Goal: Information Seeking & Learning: Check status

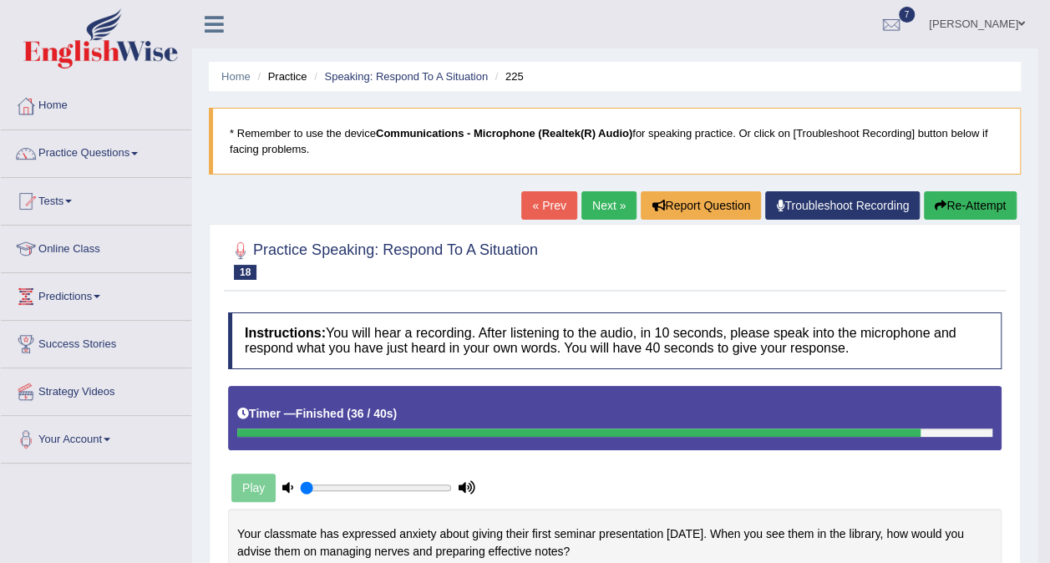
click at [642, 353] on h4 "Instructions: You will hear a recording. After listening to the audio, in 10 se…" at bounding box center [614, 340] width 773 height 56
click at [596, 207] on link "Next »" at bounding box center [608, 205] width 55 height 28
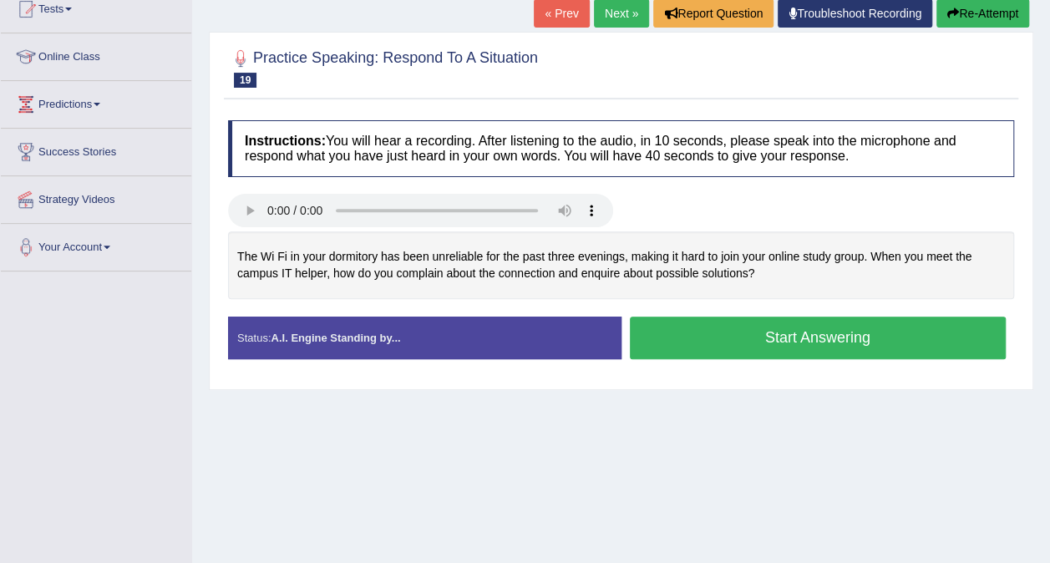
scroll to position [195, 0]
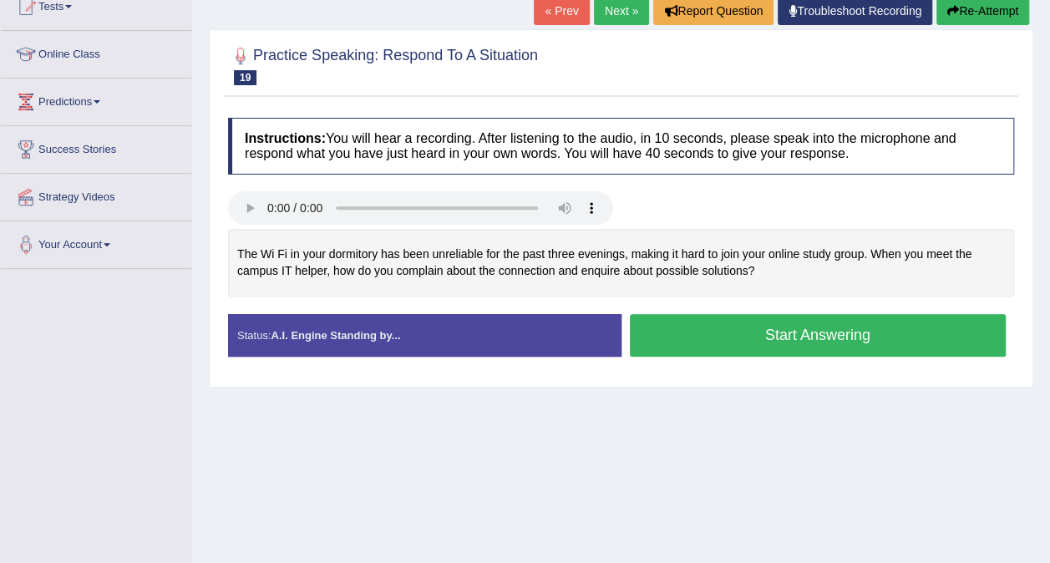
click at [660, 210] on div at bounding box center [621, 210] width 803 height 38
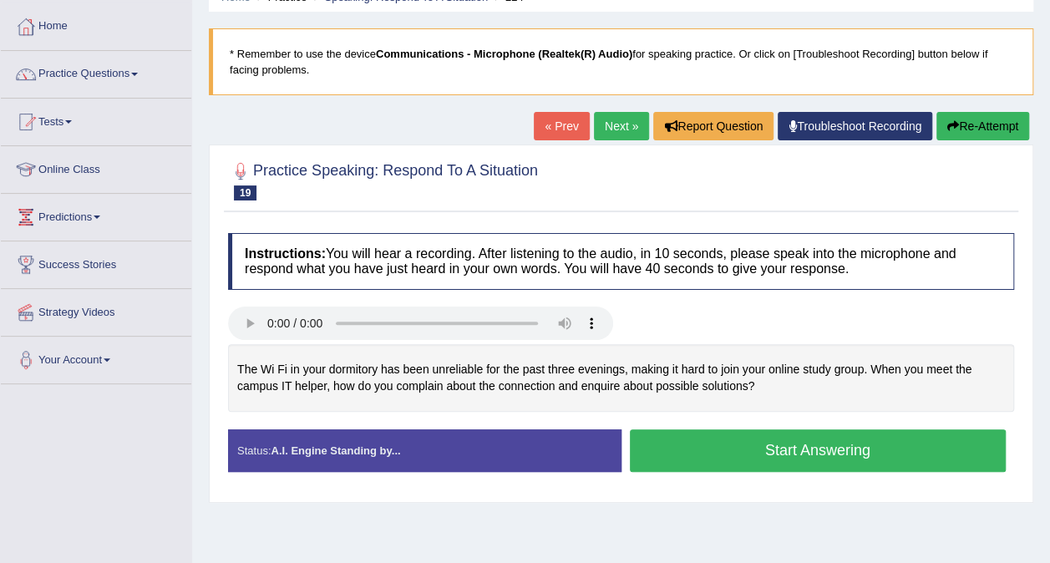
scroll to position [0, 0]
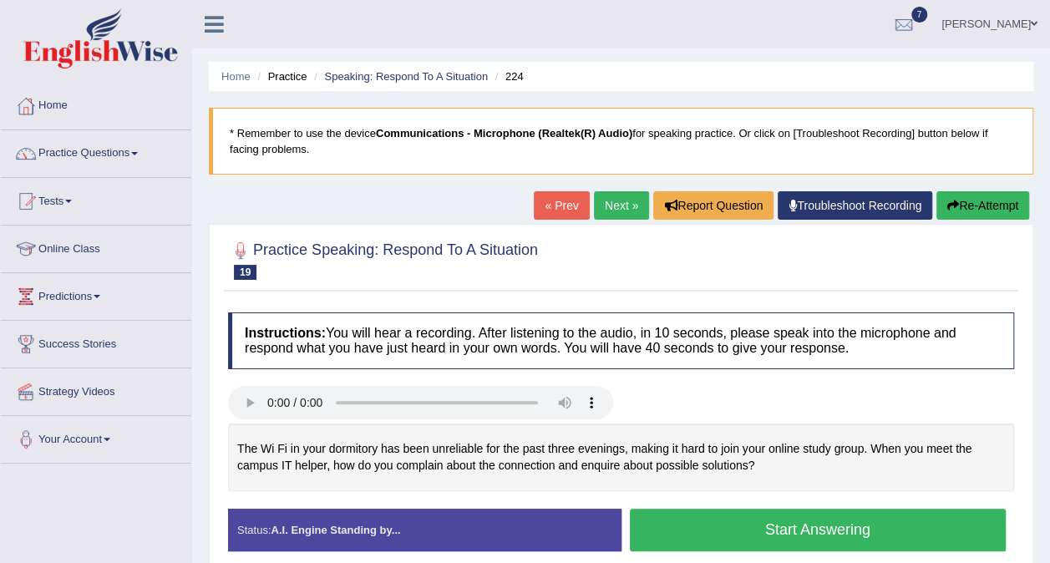
click at [611, 198] on link "Next »" at bounding box center [621, 205] width 55 height 28
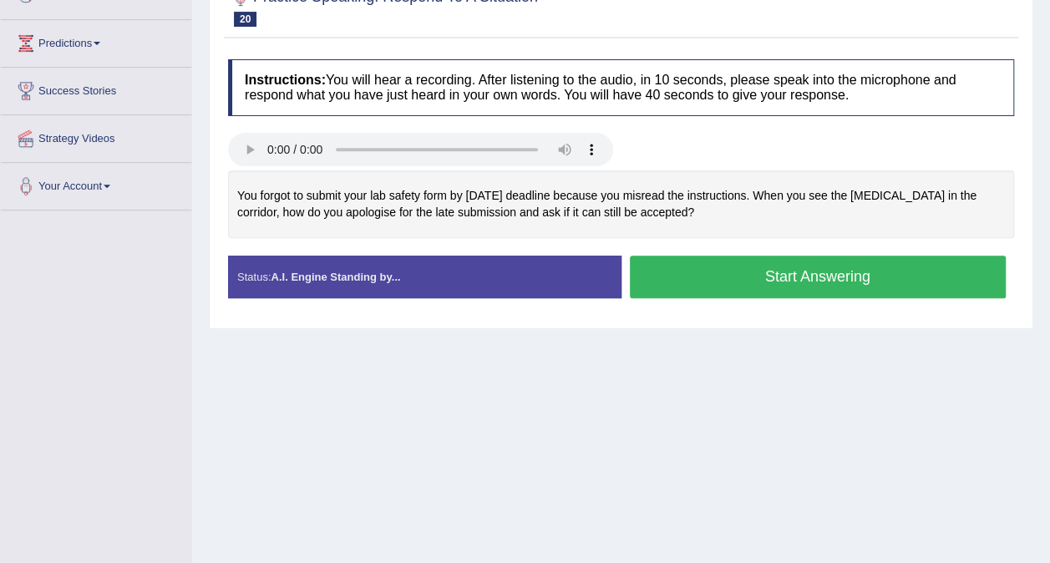
scroll to position [255, 0]
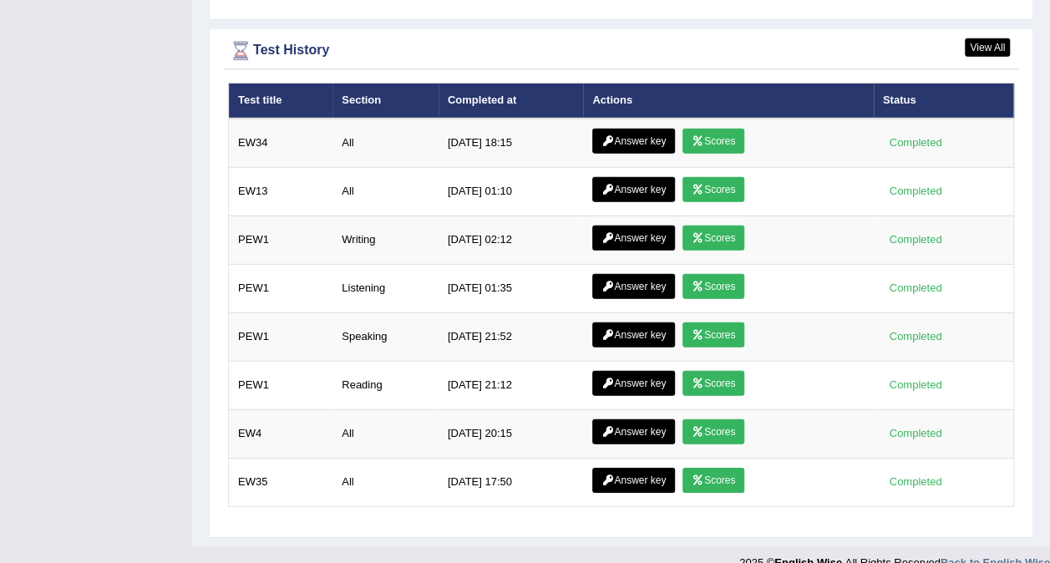
scroll to position [2307, 0]
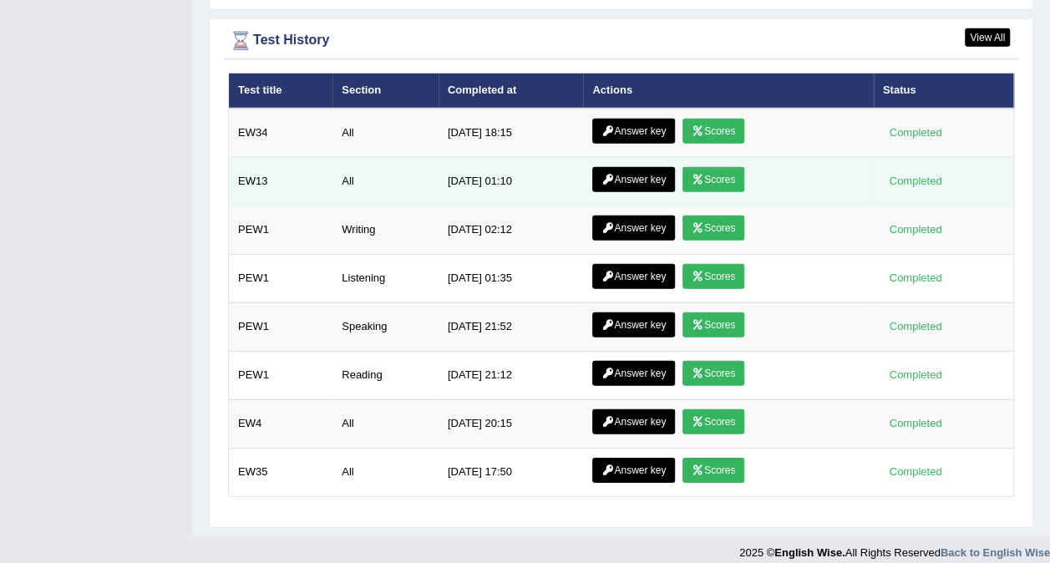
click at [921, 173] on div "Completed" at bounding box center [915, 182] width 65 height 18
click at [723, 167] on link "Scores" at bounding box center [713, 179] width 62 height 25
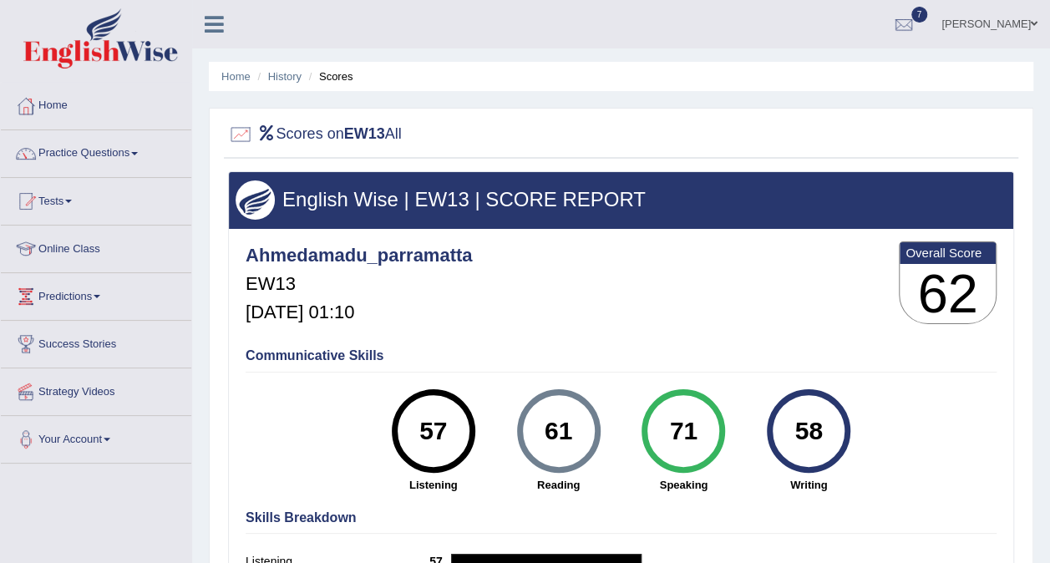
click at [342, 82] on li "Scores" at bounding box center [329, 76] width 48 height 16
drag, startPoint x: 342, startPoint y: 82, endPoint x: 514, endPoint y: 94, distance: 173.3
click at [514, 94] on div "Home History Scores Scores on EW13 All English Wise | EW13 | SCORE REPORT Ahmed…" at bounding box center [621, 417] width 858 height 835
drag, startPoint x: 514, startPoint y: 94, endPoint x: 476, endPoint y: 43, distance: 63.1
click at [476, 43] on ul "Ahmed Amadu Toggle navigation Username: ahmedamadu_parramatta Access Type: Onli…" at bounding box center [749, 24] width 600 height 48
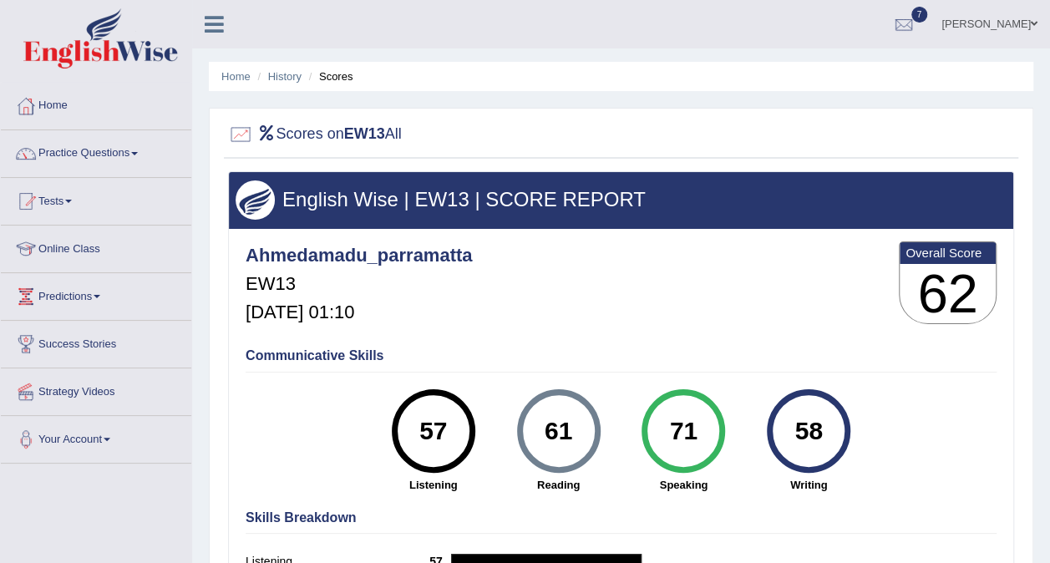
click at [353, 75] on li "Scores" at bounding box center [329, 76] width 48 height 16
drag, startPoint x: 254, startPoint y: 90, endPoint x: 281, endPoint y: 85, distance: 28.0
click at [281, 85] on ul "Home History Scores" at bounding box center [621, 76] width 824 height 29
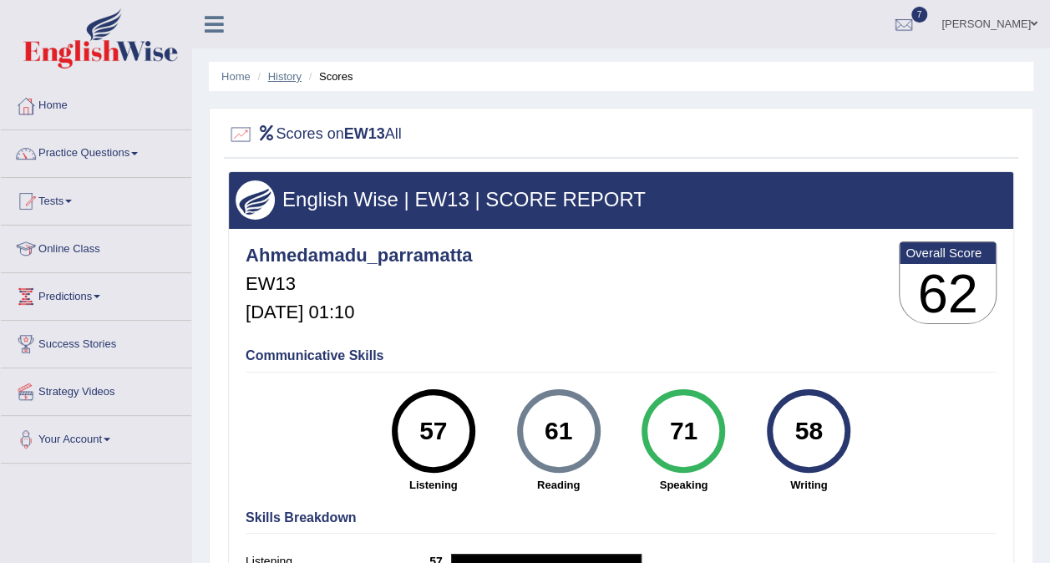
click at [283, 80] on link "History" at bounding box center [284, 76] width 33 height 13
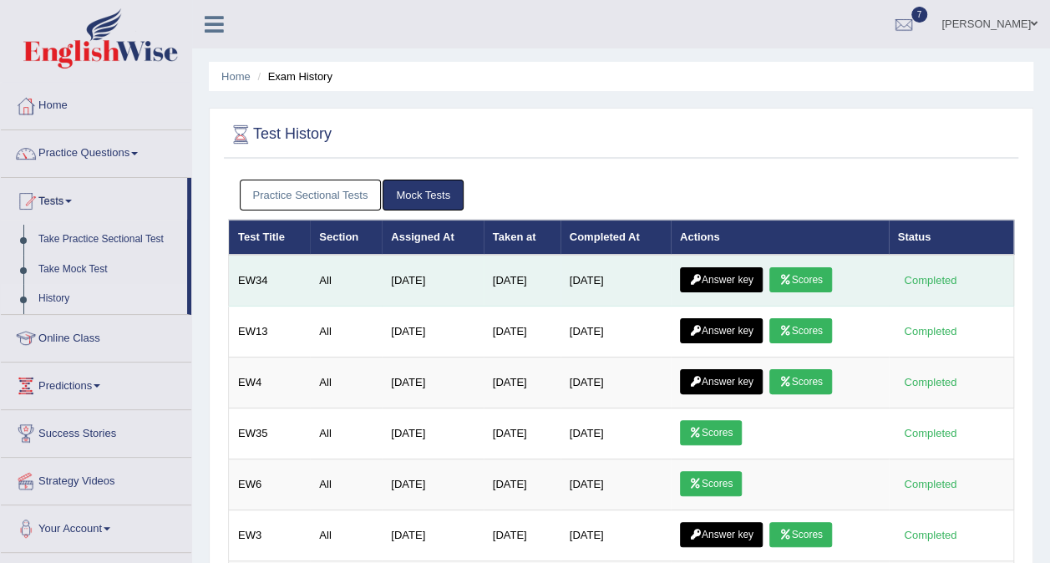
click at [737, 281] on link "Answer key" at bounding box center [721, 279] width 83 height 25
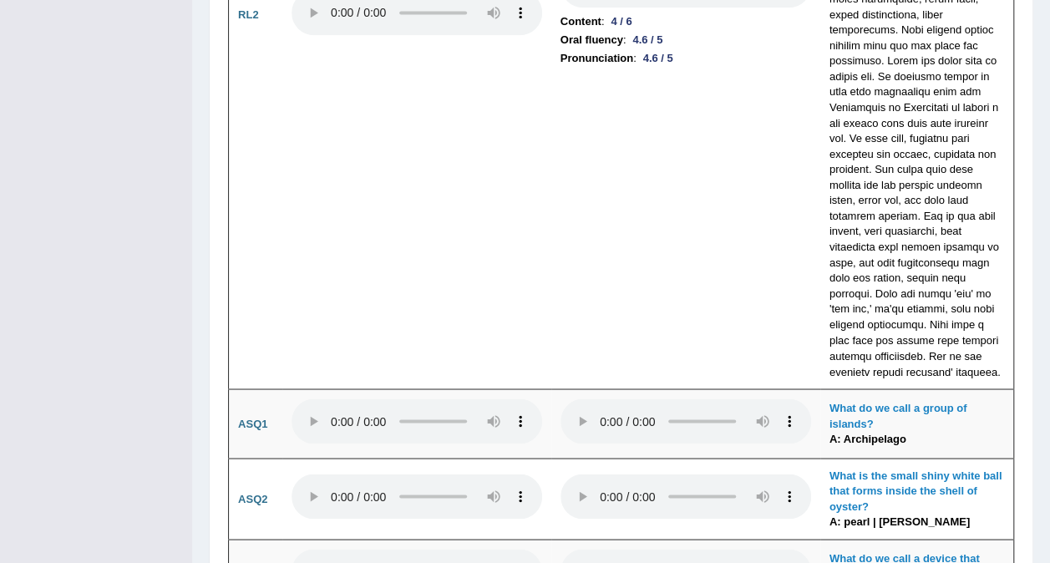
scroll to position [4400, 0]
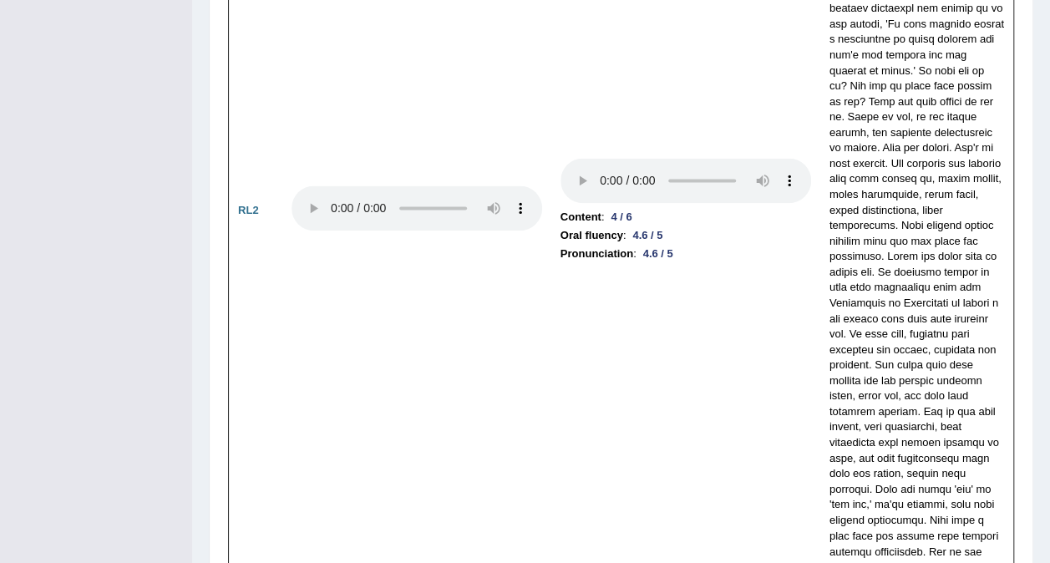
click at [418, 216] on td at bounding box center [416, 209] width 269 height 747
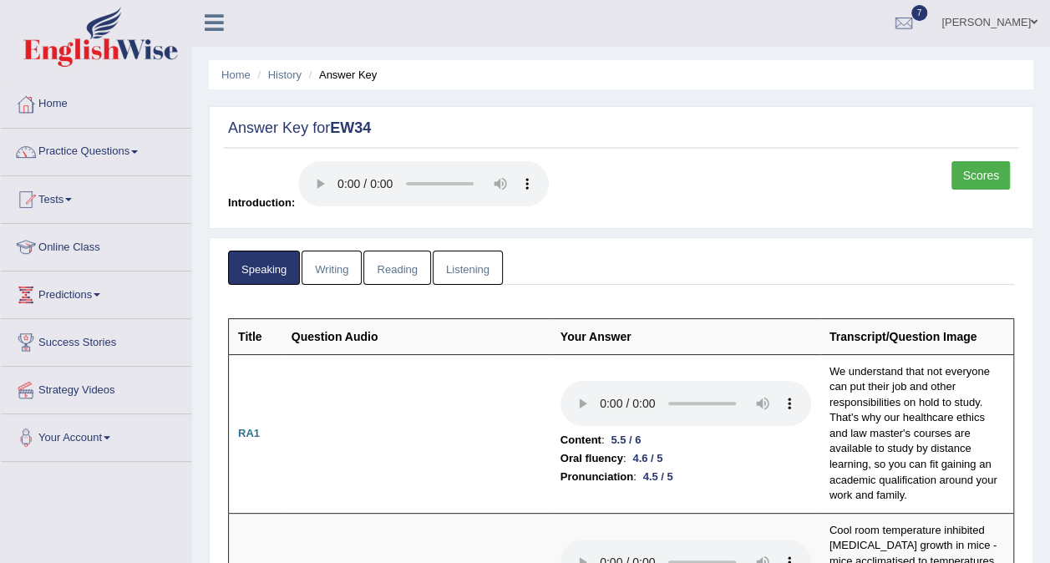
scroll to position [0, 0]
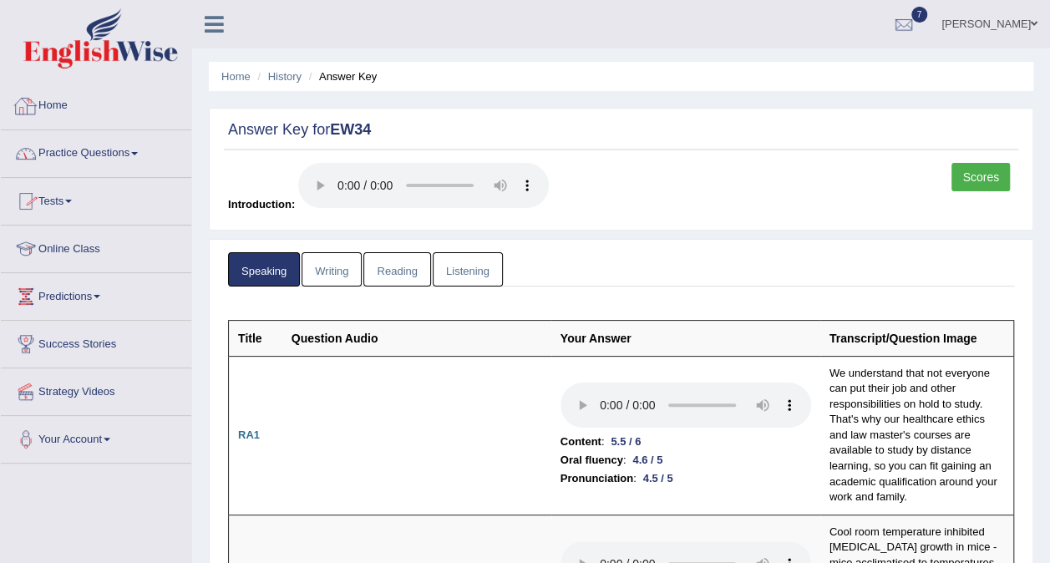
click at [67, 106] on link "Home" at bounding box center [96, 104] width 190 height 42
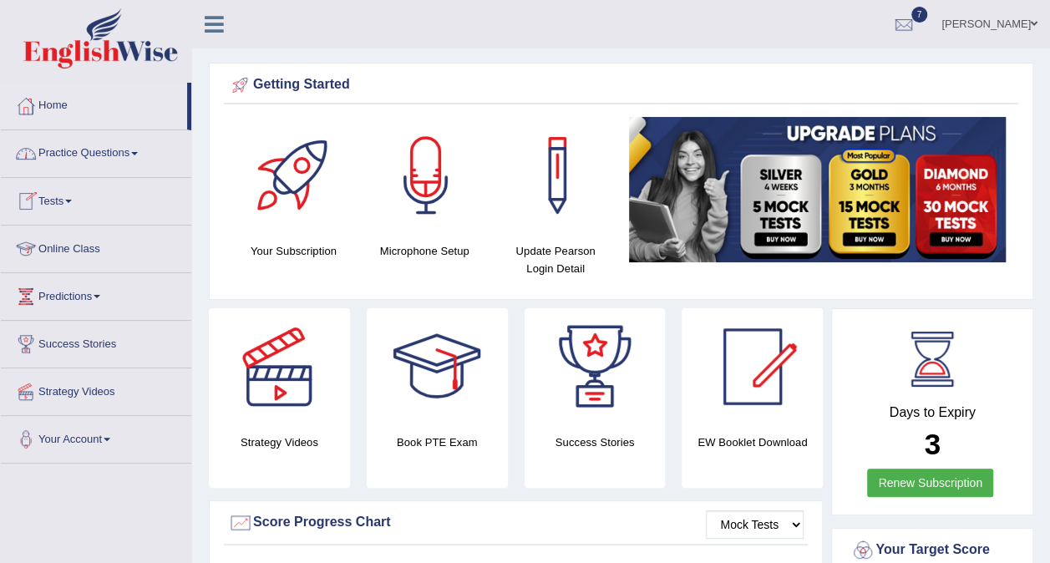
click at [96, 257] on link "Online Class" at bounding box center [96, 246] width 190 height 42
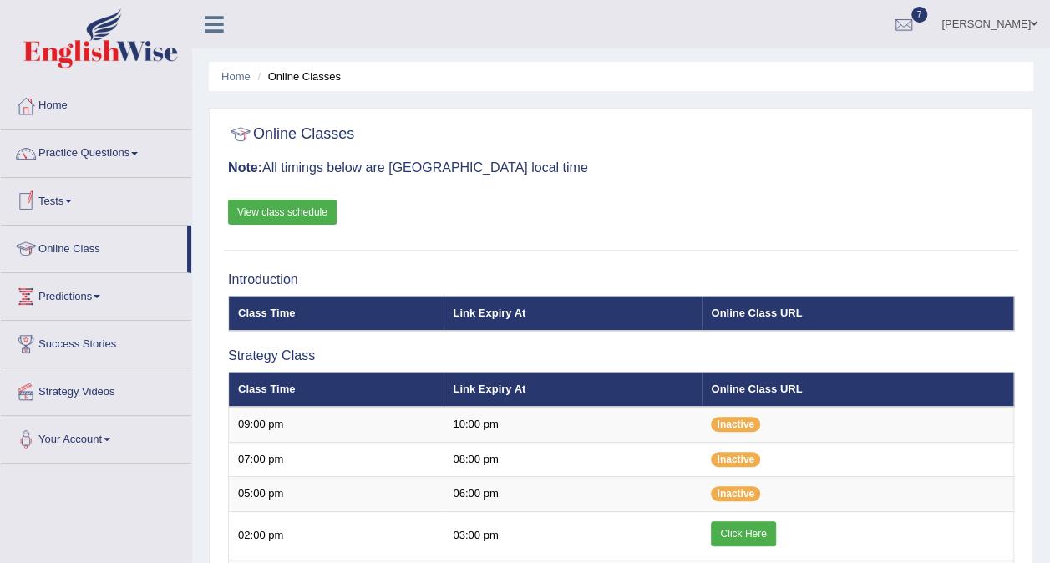
click at [279, 215] on link "View class schedule" at bounding box center [282, 212] width 109 height 25
click at [766, 526] on link "Click Here" at bounding box center [743, 533] width 64 height 25
